Goal: Communication & Community: Answer question/provide support

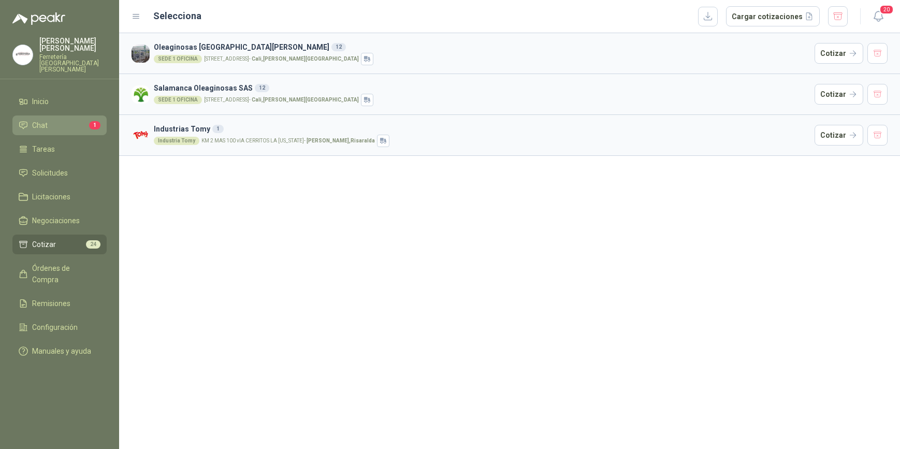
drag, startPoint x: 0, startPoint y: 0, endPoint x: 55, endPoint y: 116, distance: 127.9
click at [55, 120] on li "Chat 1" at bounding box center [60, 125] width 82 height 11
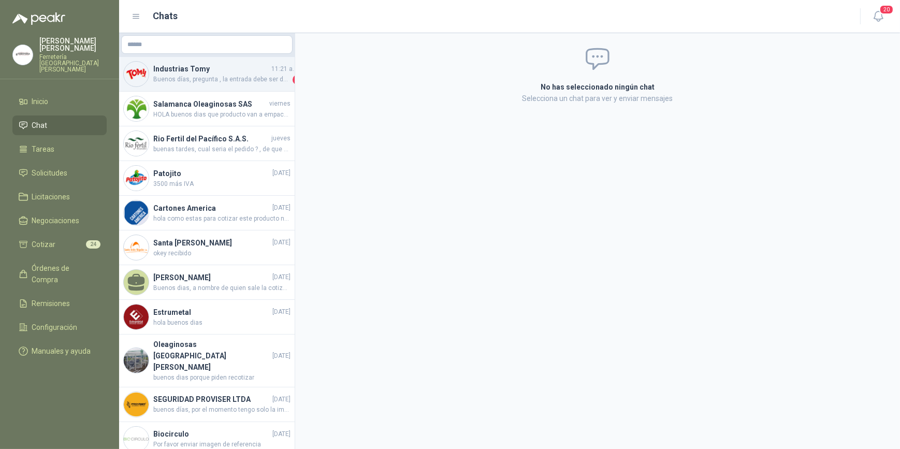
click at [205, 73] on h4 "Industrias Tomy" at bounding box center [211, 68] width 116 height 11
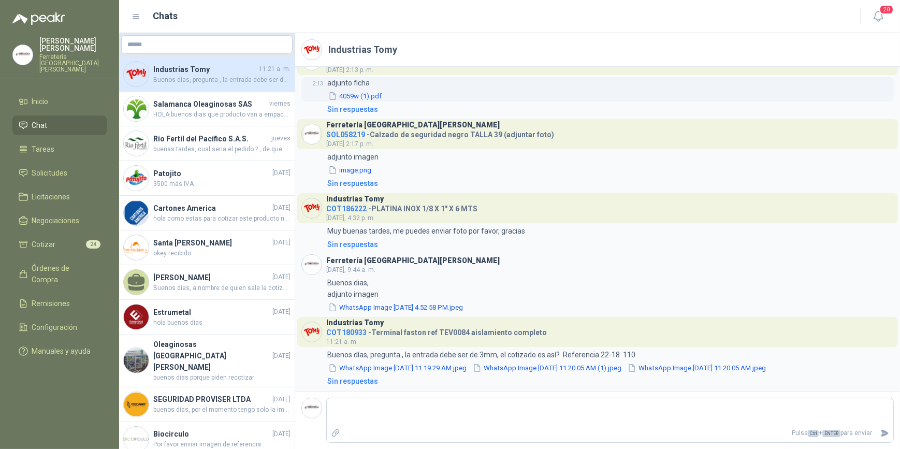
scroll to position [624, 0]
click at [576, 368] on button "WhatsApp Image [DATE] 11.20.05 AM (1).jpeg" at bounding box center [547, 367] width 151 height 11
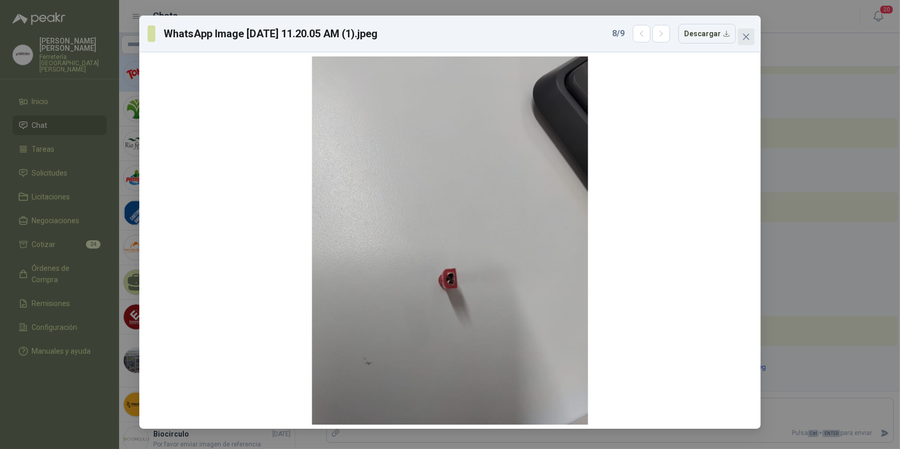
click at [746, 37] on icon "close" at bounding box center [746, 37] width 6 height 6
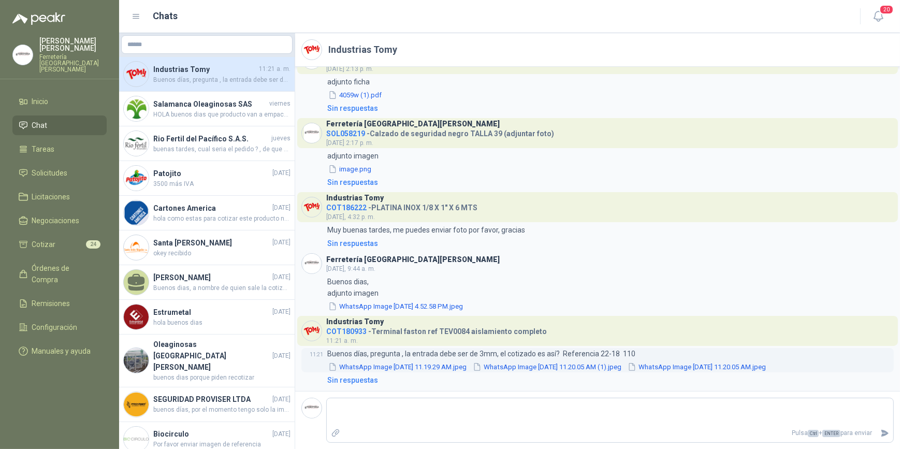
click at [756, 364] on button "WhatsApp Image [DATE] 11.20.05 AM.jpeg" at bounding box center [697, 367] width 140 height 11
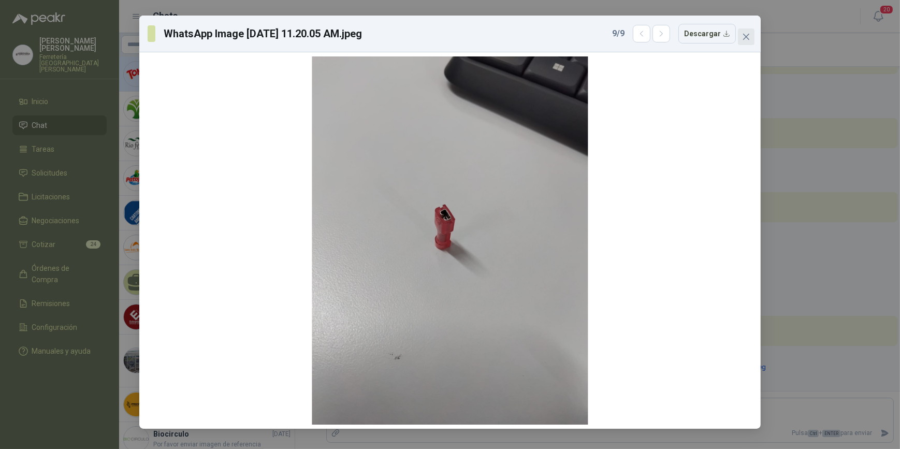
click at [749, 35] on icon "close" at bounding box center [746, 37] width 8 height 8
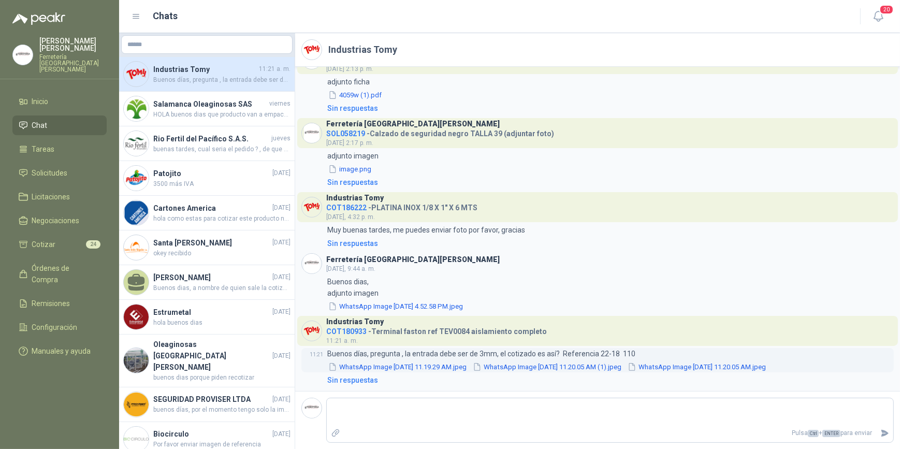
click at [397, 368] on button "WhatsApp Image [DATE] 11.19.29 AM.jpeg" at bounding box center [397, 367] width 140 height 11
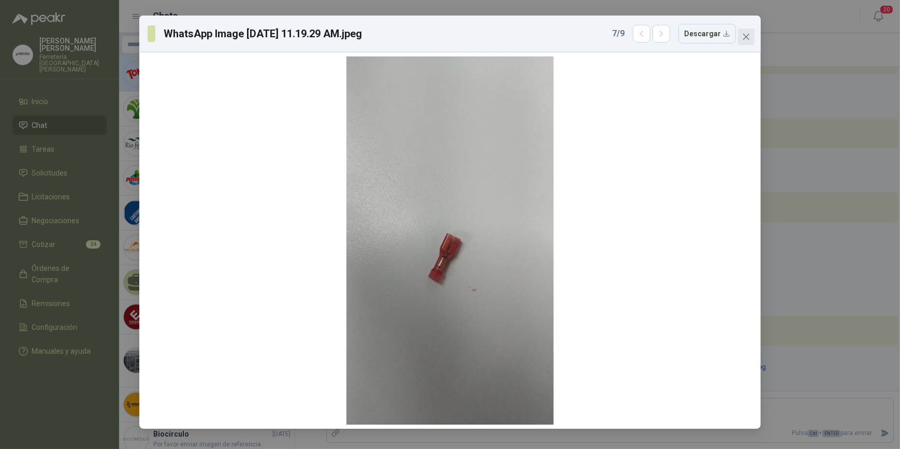
click at [747, 38] on icon "close" at bounding box center [746, 37] width 6 height 6
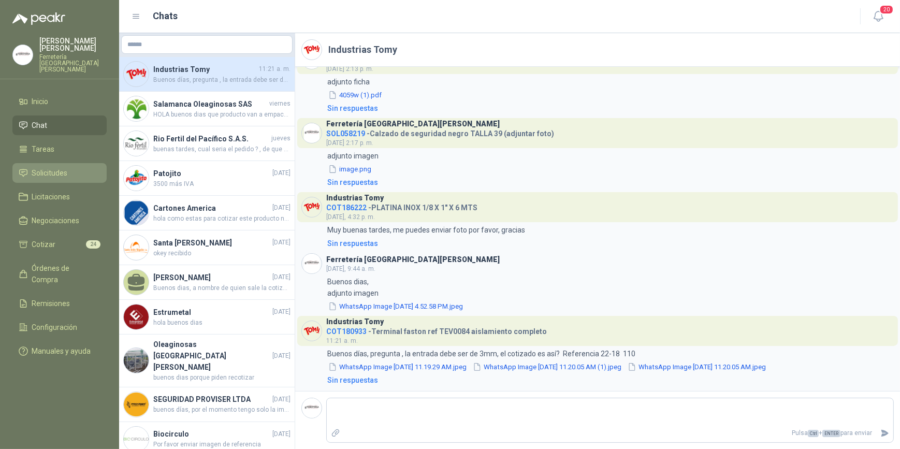
click at [51, 167] on span "Solicitudes" at bounding box center [50, 172] width 36 height 11
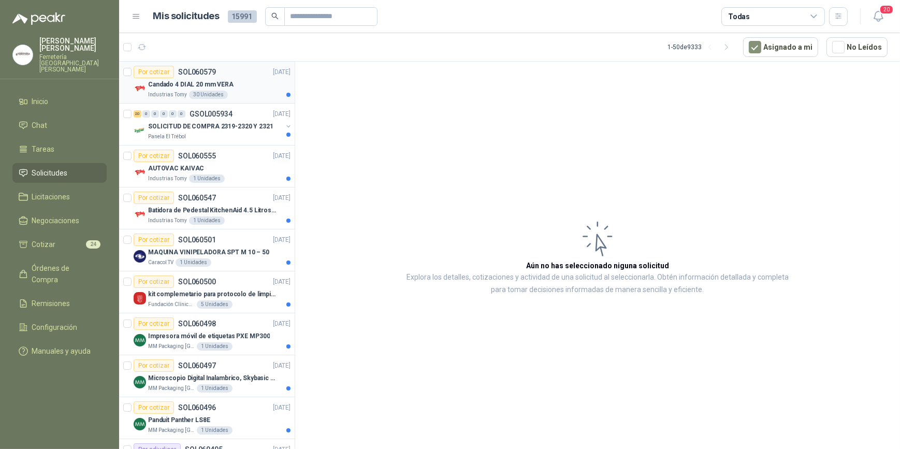
click at [180, 86] on p "Candado 4 DIAL 20 mm VERA" at bounding box center [190, 85] width 85 height 10
